Goal: Task Accomplishment & Management: Manage account settings

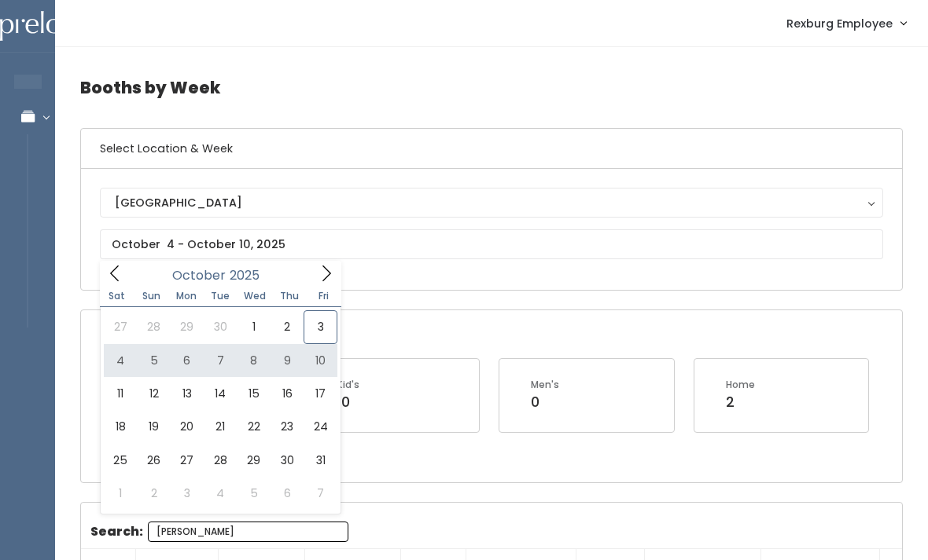
type input "[DATE] to [DATE]"
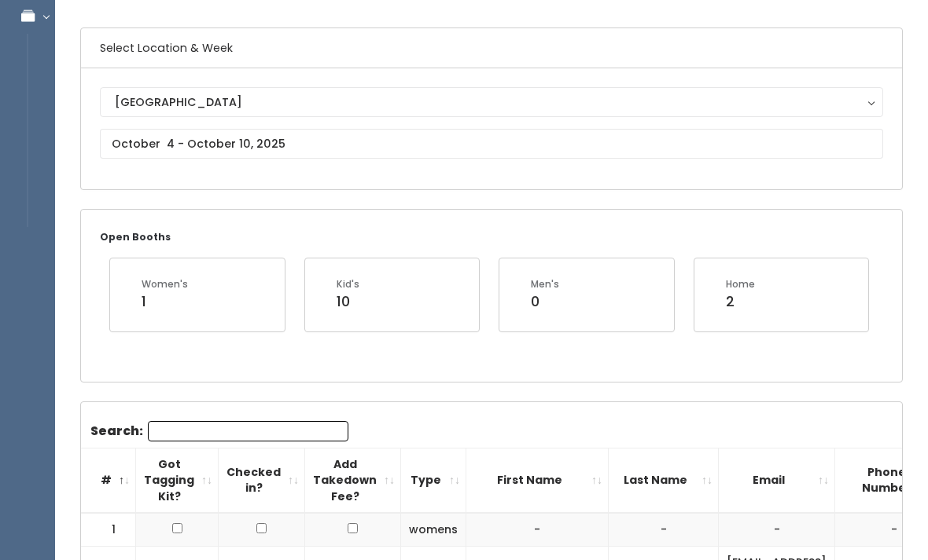
scroll to position [102, 0]
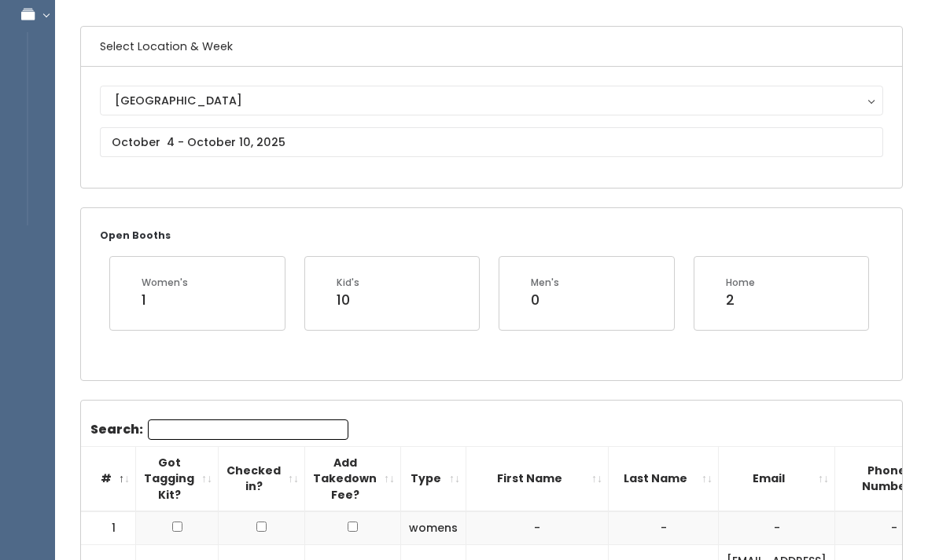
click at [204, 423] on input "Search:" at bounding box center [248, 430] width 200 height 20
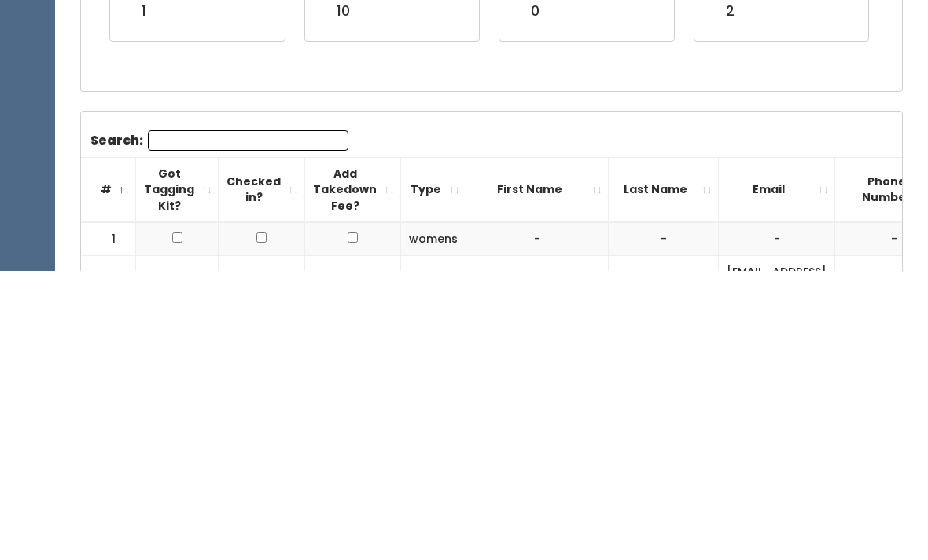
type input "A"
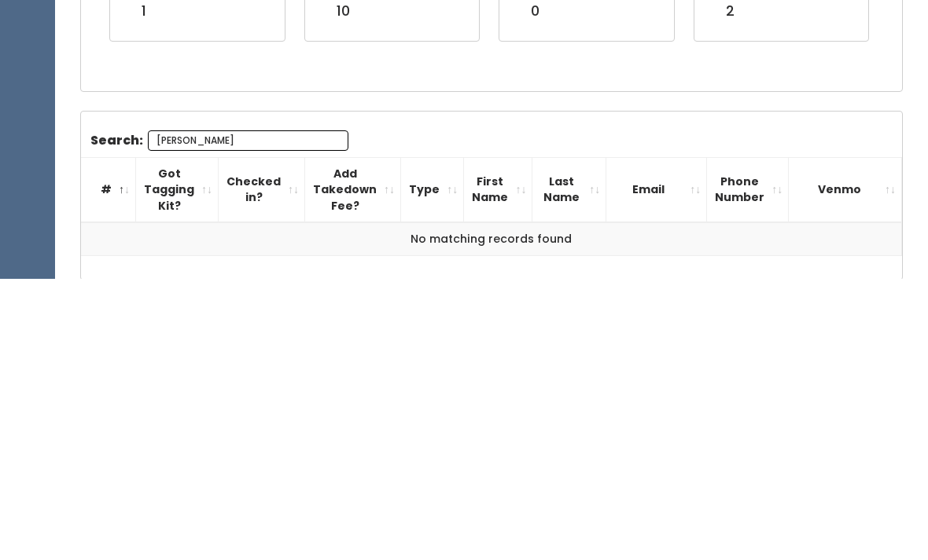
scroll to position [152, 0]
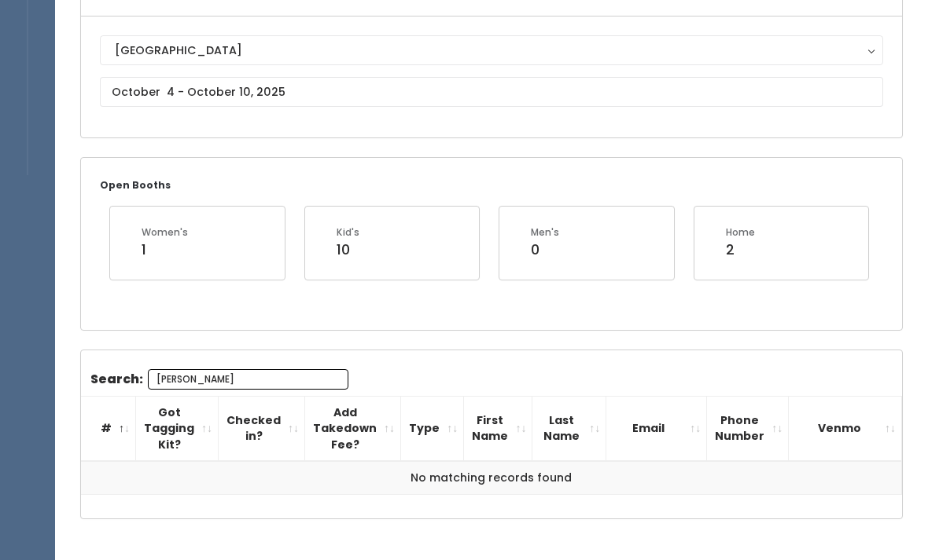
type input "Clark"
click at [306, 88] on input "text" at bounding box center [491, 92] width 783 height 30
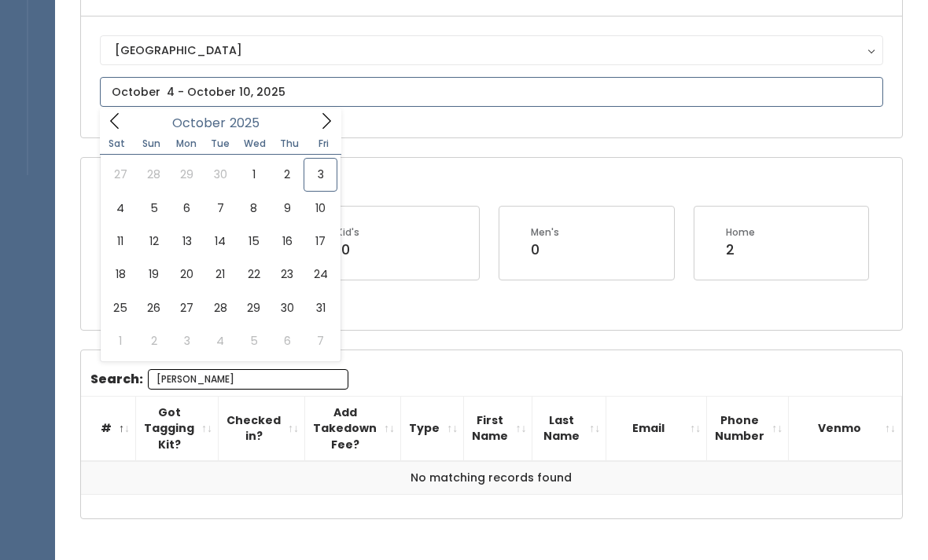
type input "October 11 to October 17"
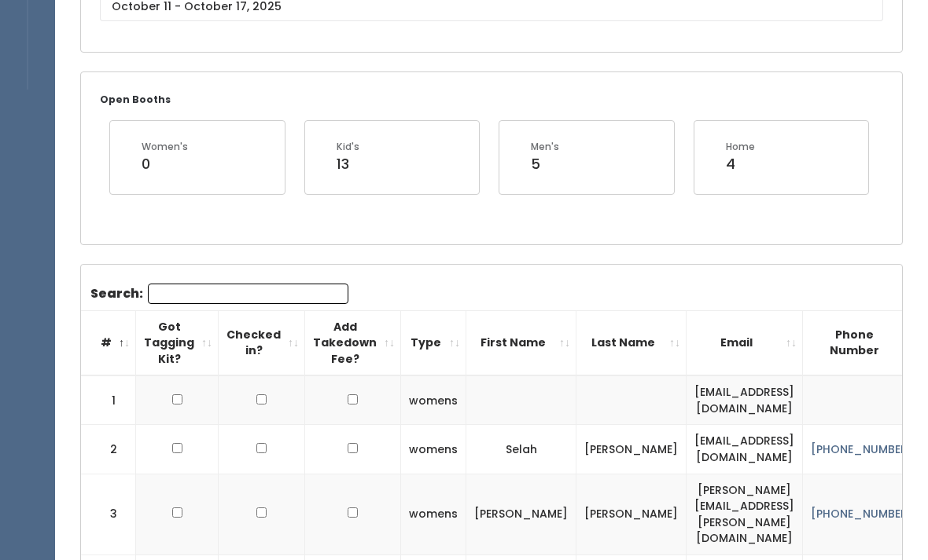
scroll to position [241, 0]
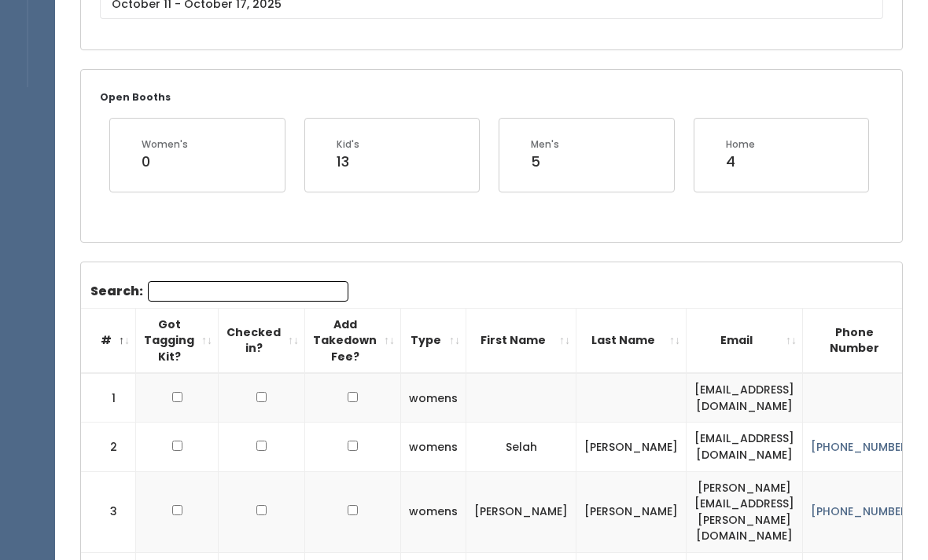
click at [250, 288] on input "Search:" at bounding box center [248, 291] width 200 height 20
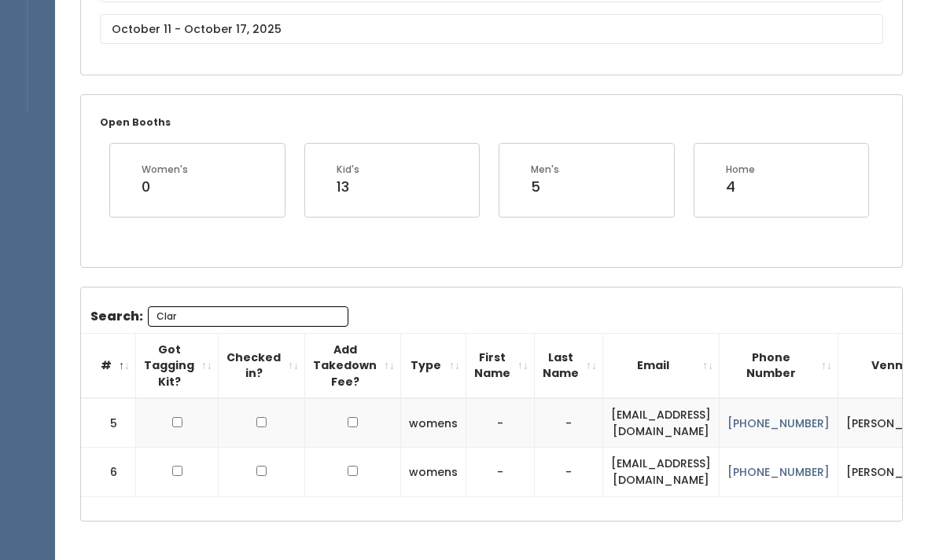
scroll to position [152, 0]
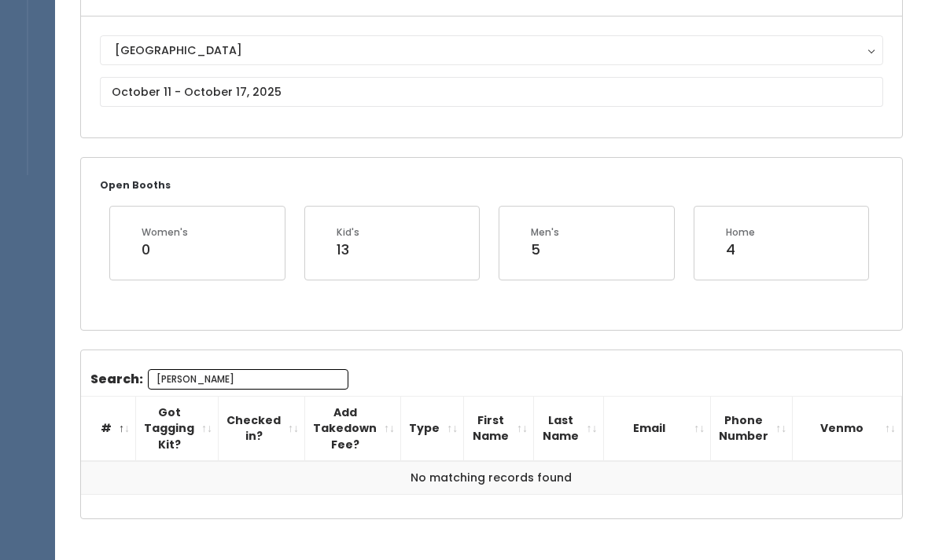
click at [204, 377] on input "Clark" at bounding box center [248, 379] width 200 height 20
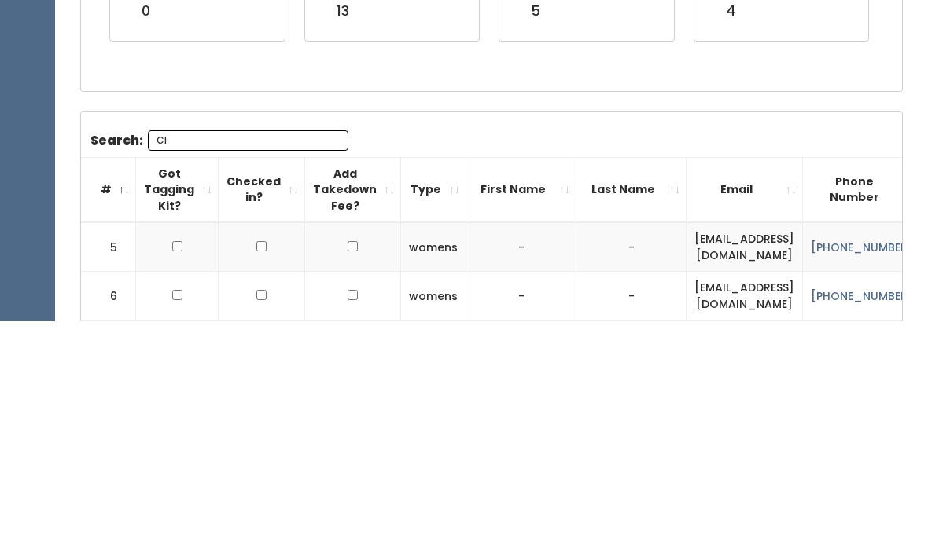
type input "C"
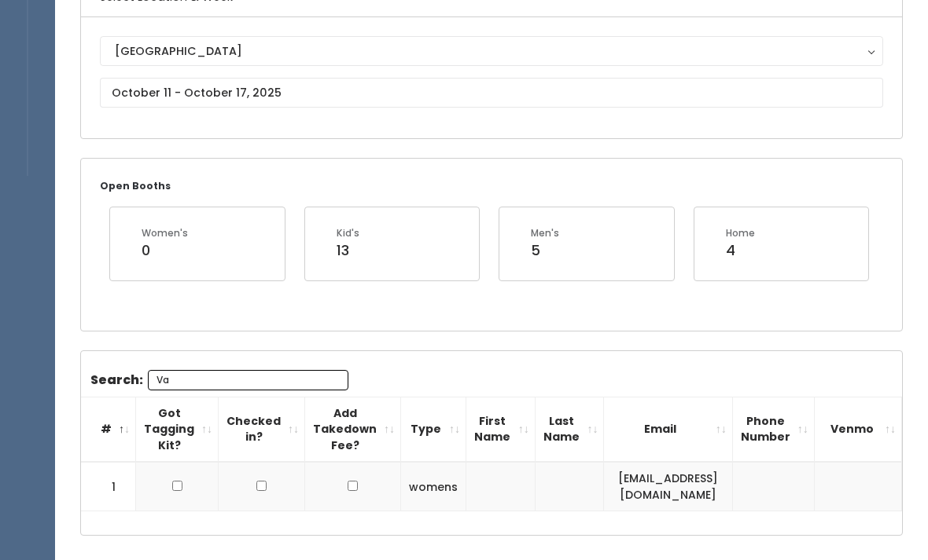
click at [238, 371] on input "Va" at bounding box center [248, 380] width 200 height 20
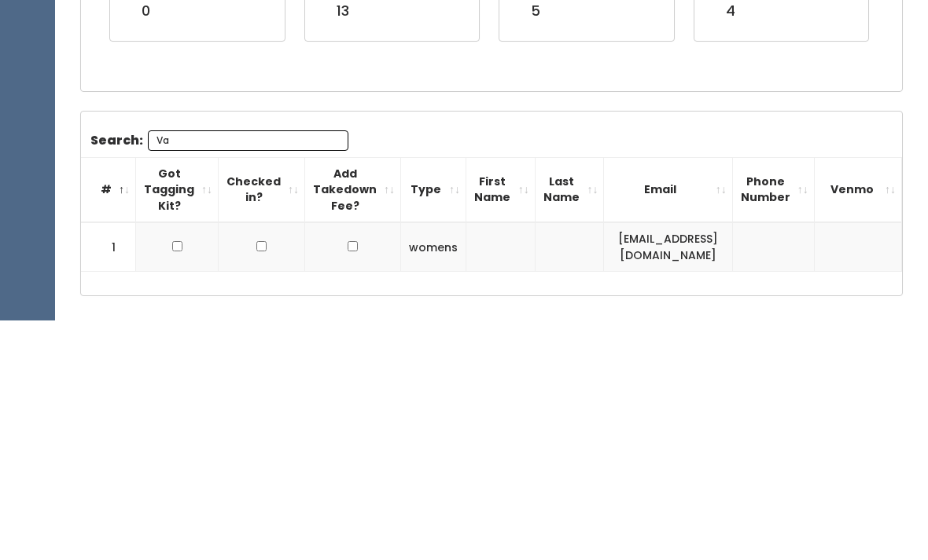
click at [198, 370] on input "Va" at bounding box center [248, 380] width 200 height 20
type input "V"
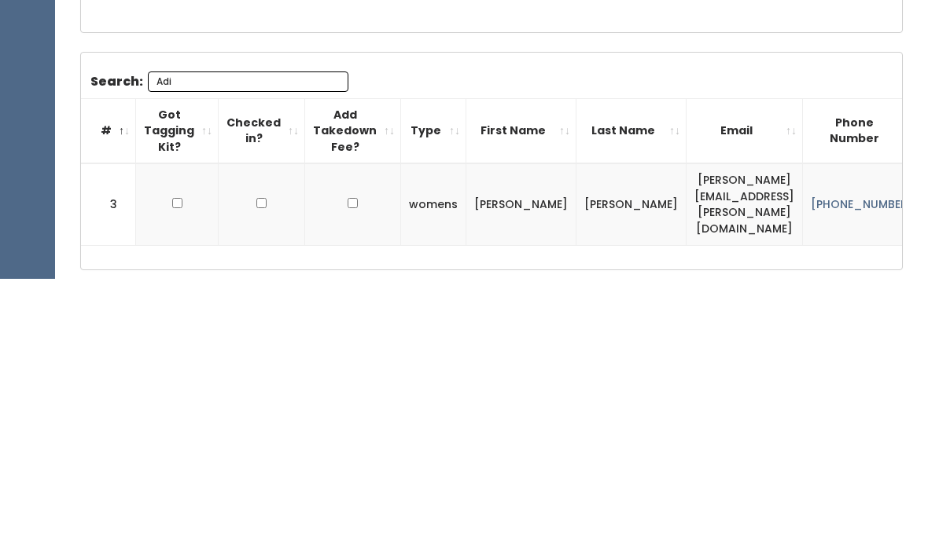
scroll to position [178, 0]
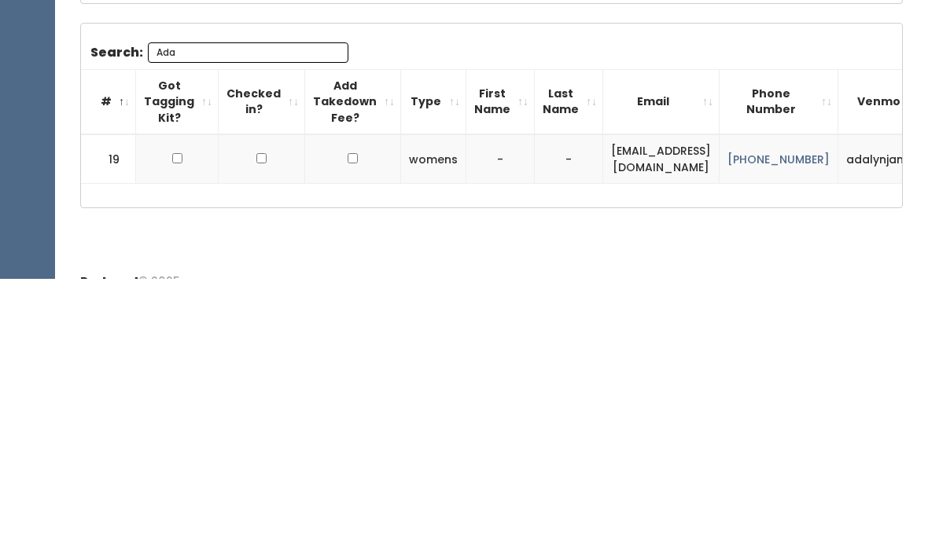
type input "Ada"
click at [536, 239] on div "Booths by Week Select Location & Week Rexburg Rexburg Open Booths Women's 0 Kid…" at bounding box center [491, 195] width 873 height 693
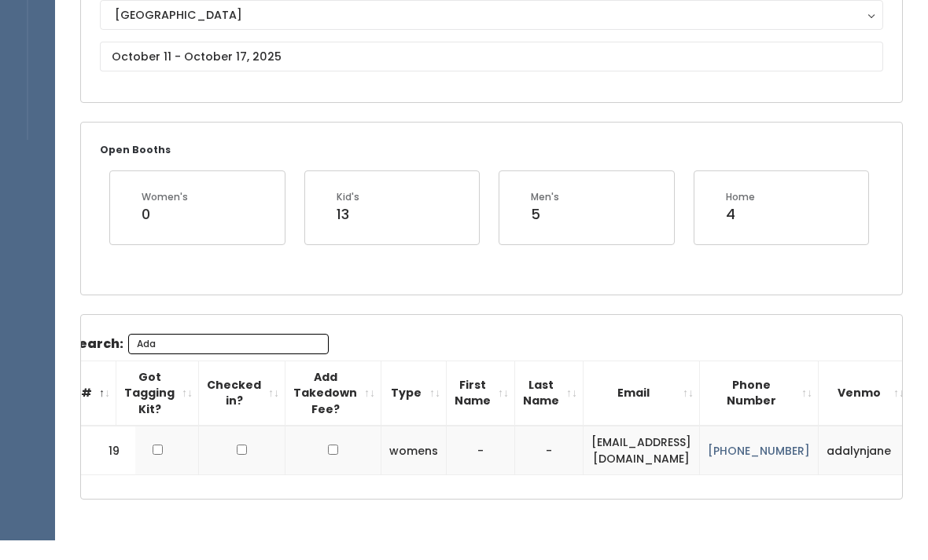
scroll to position [167, 0]
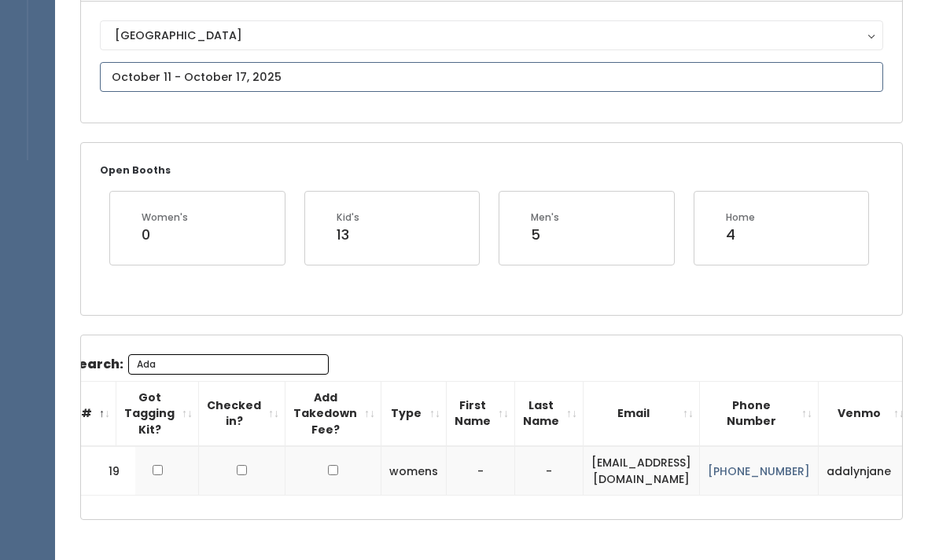
click at [123, 87] on body "EMPLOYEES Manage Bookings Booths by Week All Bookings Bookings with Booths Boot…" at bounding box center [464, 224] width 928 height 782
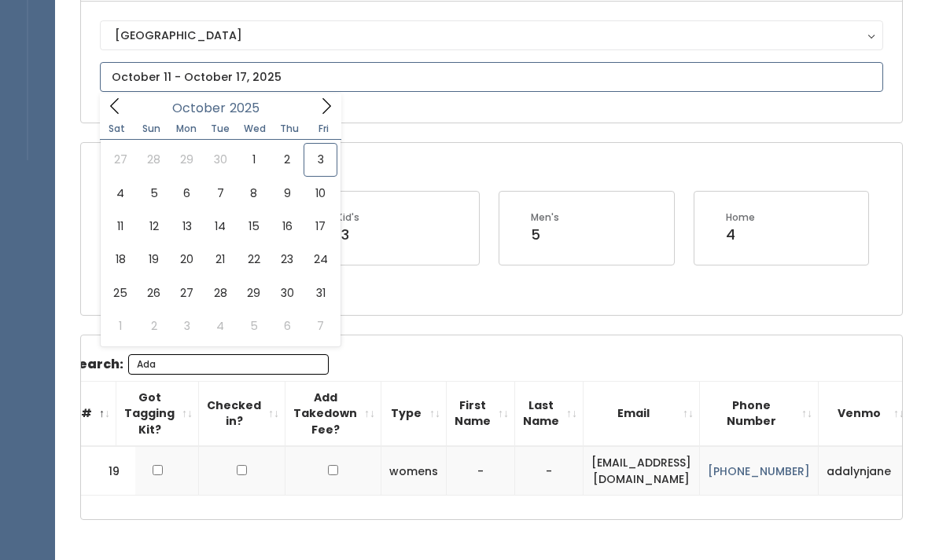
type input "September 27 to October 3"
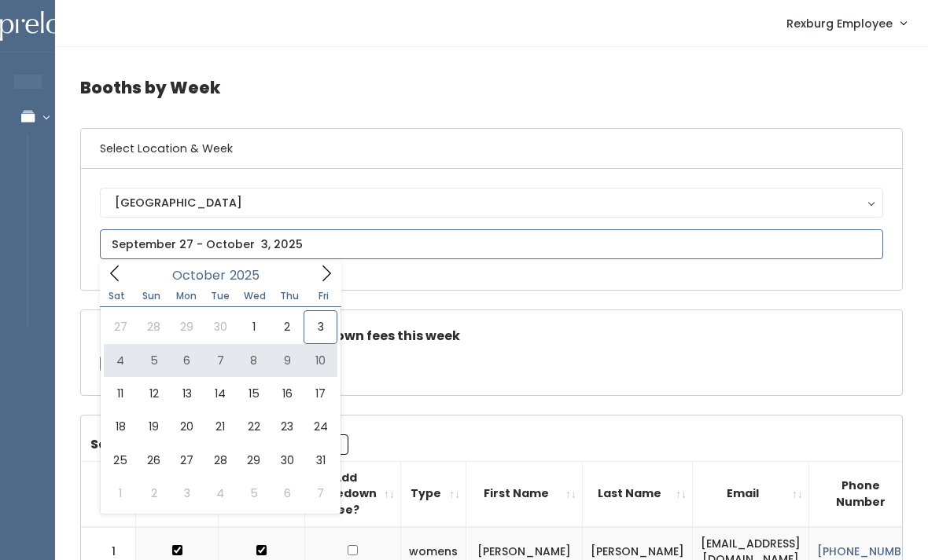
type input "[DATE] to [DATE]"
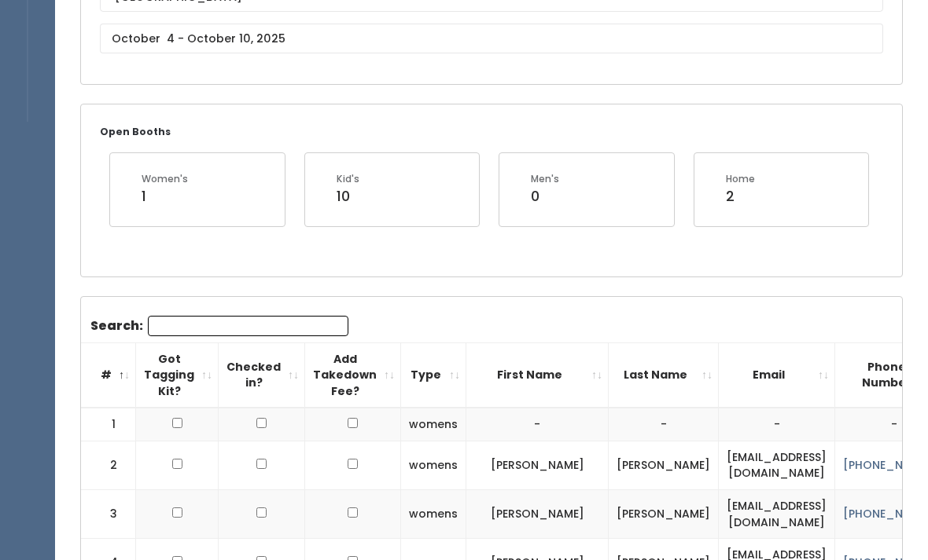
scroll to position [210, 0]
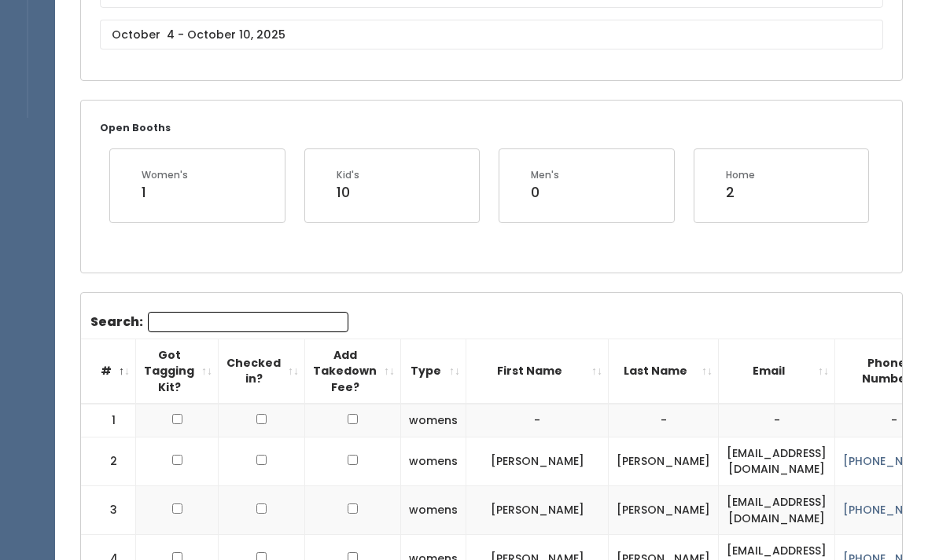
click at [234, 312] on input "Search:" at bounding box center [248, 322] width 200 height 20
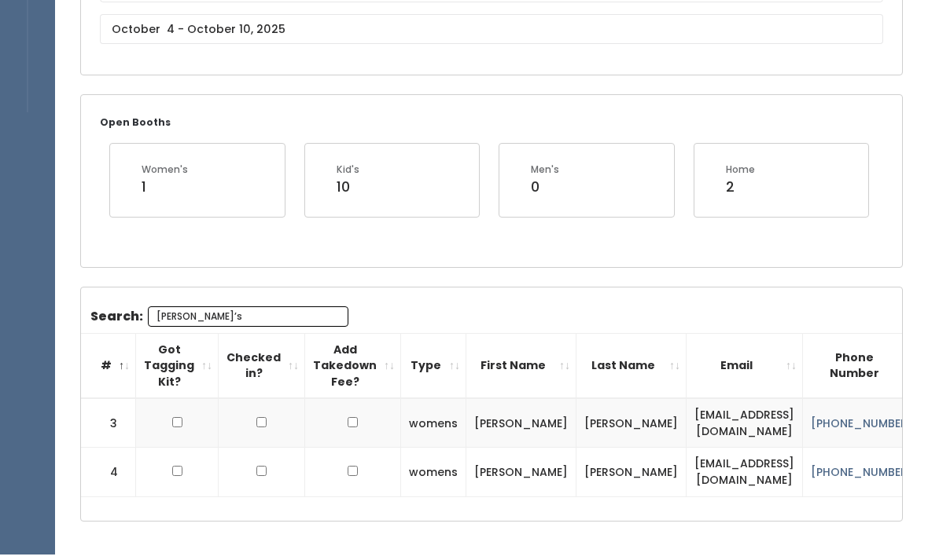
scroll to position [152, 0]
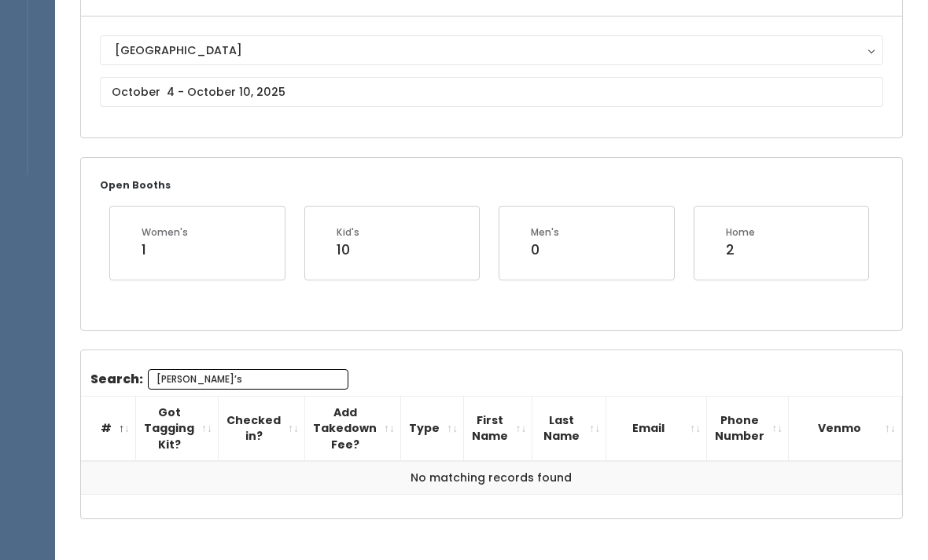
click at [214, 357] on div "Search: Ali’s # Got Tagging Kit? Checked in? Add Takedown Fee? Type First Name …" at bounding box center [491, 435] width 821 height 169
click at [215, 379] on input "Ali’s" at bounding box center [248, 379] width 200 height 20
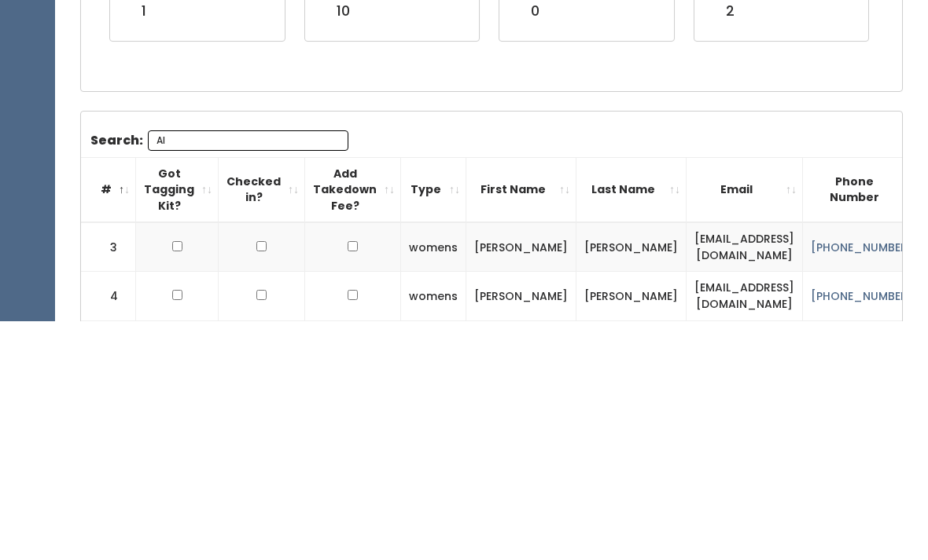
type input "A"
type input "Dustin"
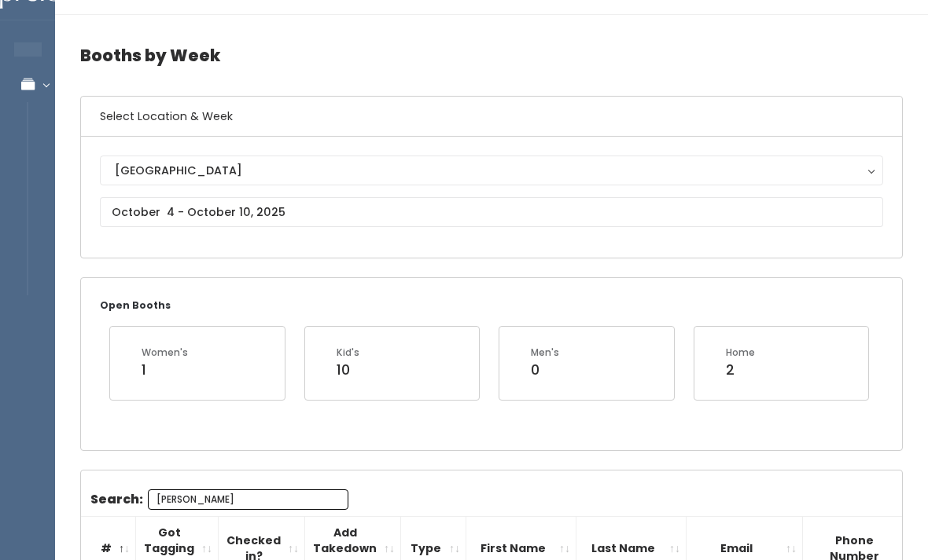
scroll to position [31, 0]
